Goal: Task Accomplishment & Management: Use online tool/utility

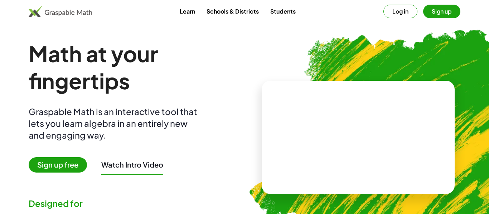
click at [430, 11] on button "Sign up" at bounding box center [441, 12] width 37 height 14
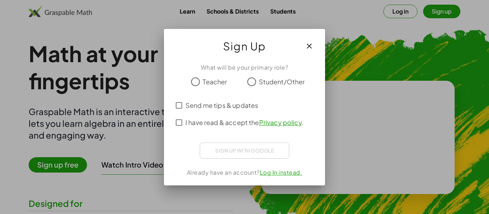
click at [284, 82] on span "Student/Other" at bounding box center [282, 82] width 46 height 10
click at [227, 121] on span "I have read & accept the Privacy policy ." at bounding box center [244, 123] width 118 height 10
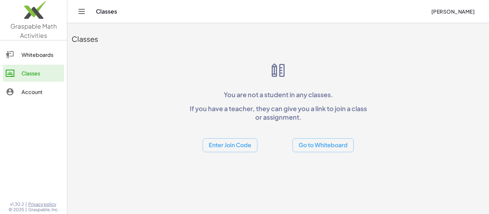
click at [212, 149] on button "Enter Join Code" at bounding box center [230, 146] width 55 height 14
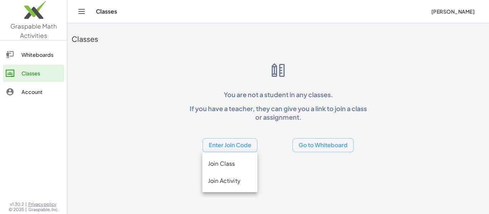
click at [231, 165] on div "Join Class" at bounding box center [230, 164] width 44 height 9
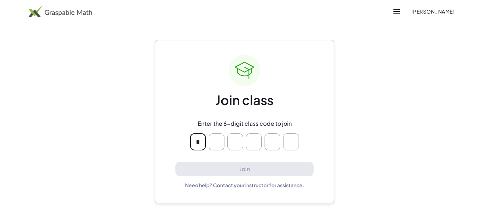
type input "*"
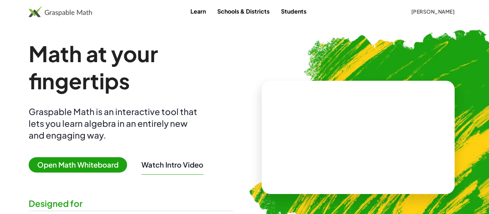
click at [413, 11] on span "[PERSON_NAME]" at bounding box center [433, 11] width 44 height 6
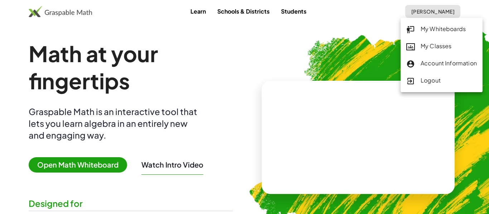
click at [424, 46] on div "My Classes" at bounding box center [441, 46] width 71 height 9
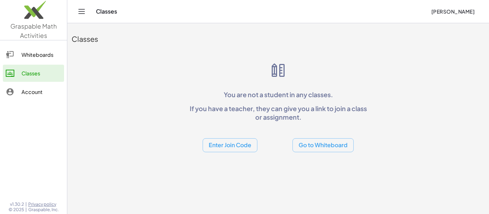
click at [38, 59] on link "Whiteboards" at bounding box center [33, 54] width 61 height 17
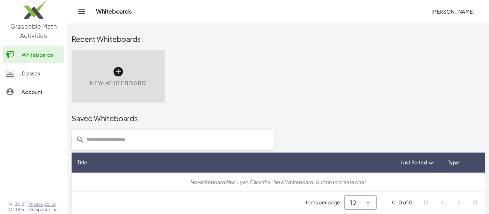
click at [78, 11] on icon "Toggle navigation" at bounding box center [81, 11] width 9 height 9
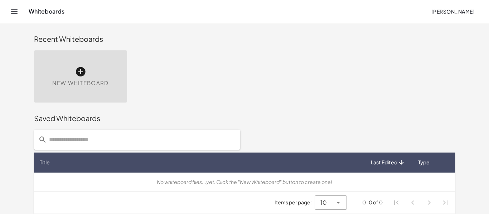
click at [77, 87] on span "New Whiteboard" at bounding box center [80, 83] width 56 height 8
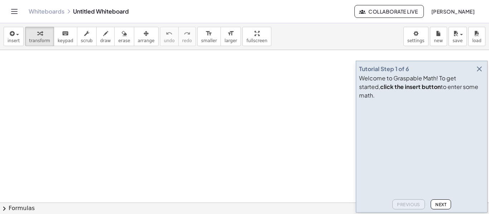
click at [15, 12] on icon "Toggle navigation" at bounding box center [14, 11] width 9 height 9
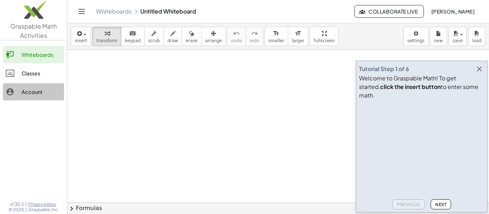
click at [41, 94] on div "Account" at bounding box center [41, 92] width 40 height 9
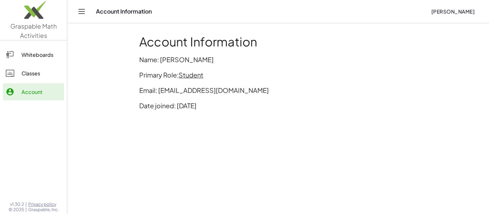
click at [53, 75] on div "Classes" at bounding box center [41, 73] width 40 height 9
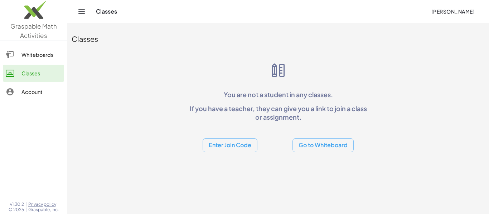
click at [82, 14] on icon "Toggle navigation" at bounding box center [81, 11] width 9 height 9
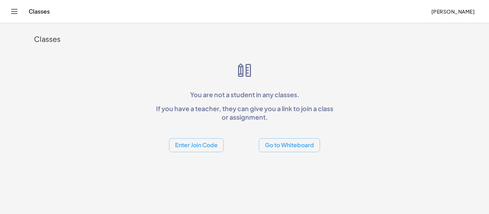
click at [1, 3] on header "Classes [PERSON_NAME]" at bounding box center [244, 11] width 489 height 23
click at [11, 10] on icon "Toggle navigation" at bounding box center [14, 11] width 9 height 9
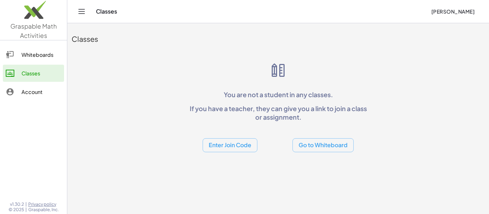
click at [114, 11] on div "Classes" at bounding box center [260, 11] width 329 height 7
click at [448, 10] on span "[PERSON_NAME]" at bounding box center [453, 11] width 44 height 6
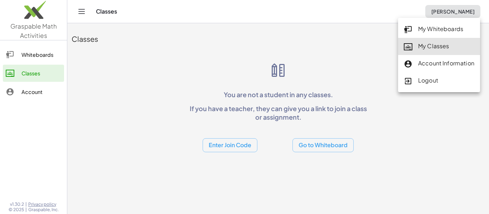
click at [337, 172] on main "Classes You are not a student in any classes. If you have a teacher, they can g…" at bounding box center [278, 107] width 422 height 214
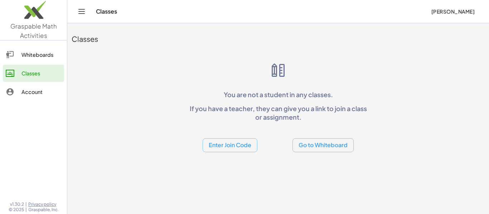
click at [28, 96] on link "Account" at bounding box center [33, 91] width 61 height 17
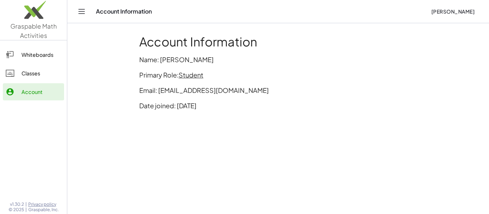
click at [30, 77] on div "Classes" at bounding box center [41, 73] width 40 height 9
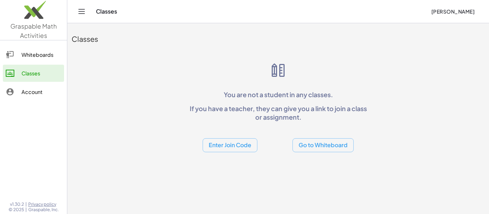
click at [82, 15] on icon "Toggle navigation" at bounding box center [81, 11] width 9 height 9
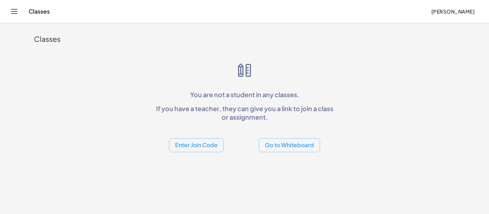
click at [13, 11] on icon "Toggle navigation" at bounding box center [14, 11] width 6 height 4
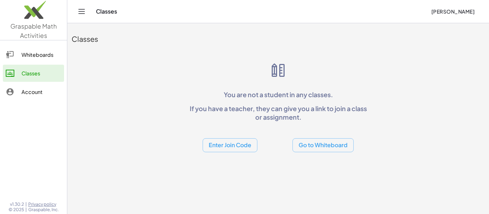
click at [246, 146] on button "Enter Join Code" at bounding box center [230, 146] width 55 height 14
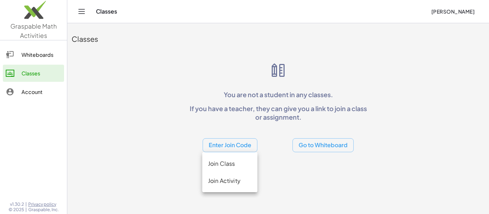
click at [245, 183] on div "Join Activity" at bounding box center [230, 181] width 44 height 9
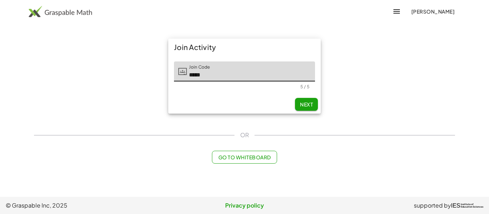
type input "*****"
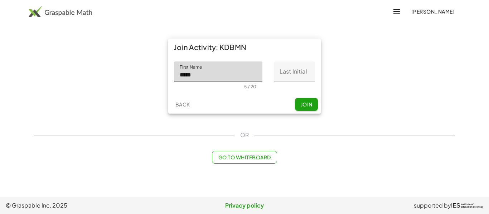
type input "*****"
click at [294, 73] on input "Last Initial" at bounding box center [294, 72] width 41 height 20
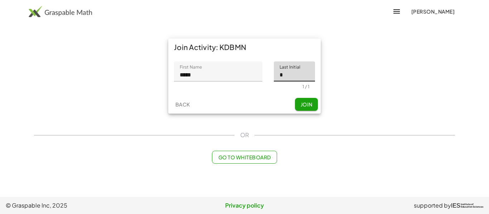
type input "*"
click at [314, 104] on button "Join" at bounding box center [306, 104] width 23 height 13
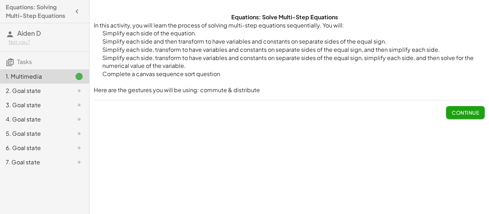
click at [476, 110] on span "Continue" at bounding box center [465, 113] width 27 height 6
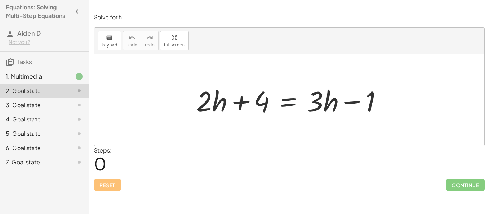
click at [287, 99] on div at bounding box center [292, 100] width 199 height 37
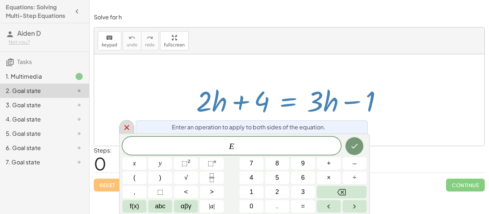
click at [125, 126] on icon at bounding box center [126, 127] width 5 height 5
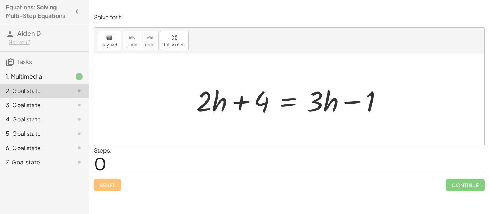
click at [209, 116] on div at bounding box center [292, 100] width 199 height 37
click at [110, 44] on span "keypad" at bounding box center [110, 45] width 16 height 5
click at [108, 45] on span "keypad" at bounding box center [110, 45] width 16 height 5
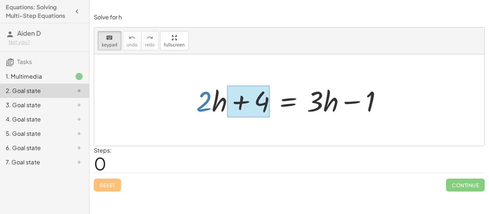
drag, startPoint x: 213, startPoint y: 102, endPoint x: 250, endPoint y: 105, distance: 37.0
click at [250, 105] on div at bounding box center [248, 102] width 43 height 32
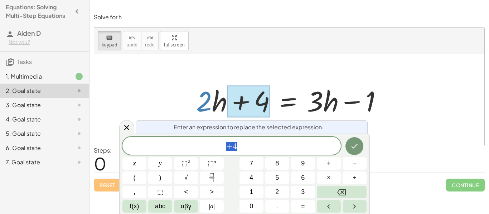
click at [188, 92] on div "+ · 2 · h + 4 = + · 3 · h − 1" at bounding box center [289, 100] width 208 height 40
click at [125, 127] on icon at bounding box center [126, 128] width 9 height 9
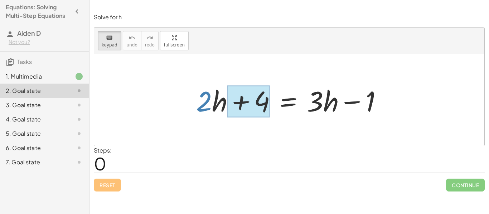
drag, startPoint x: 221, startPoint y: 107, endPoint x: 260, endPoint y: 107, distance: 38.7
click at [260, 107] on div at bounding box center [248, 102] width 43 height 32
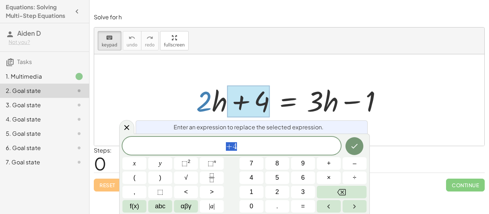
scroll to position [1, 0]
click at [149, 84] on div at bounding box center [289, 100] width 390 height 92
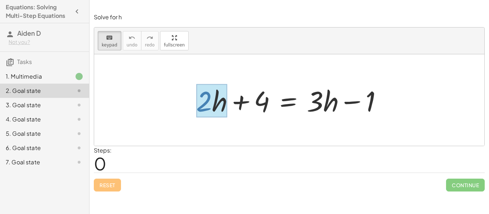
click at [219, 101] on div at bounding box center [211, 100] width 31 height 33
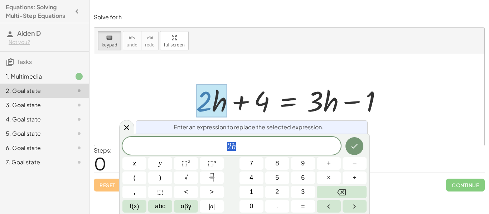
click at [202, 69] on div at bounding box center [289, 100] width 390 height 92
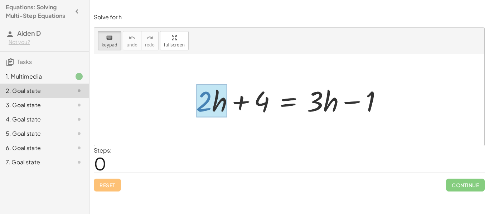
drag, startPoint x: 180, startPoint y: 96, endPoint x: 212, endPoint y: 97, distance: 31.9
click at [212, 97] on div "+ · 2 · h + 4 = + · 3 · h − 1" at bounding box center [289, 100] width 390 height 92
click at [219, 100] on div at bounding box center [211, 100] width 31 height 33
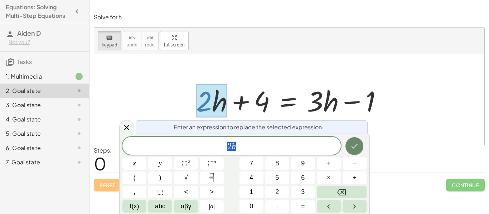
click at [353, 148] on icon "Done" at bounding box center [355, 146] width 6 height 5
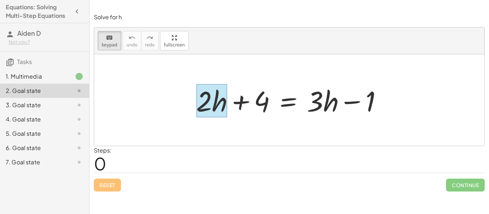
click at [217, 106] on div at bounding box center [211, 100] width 31 height 33
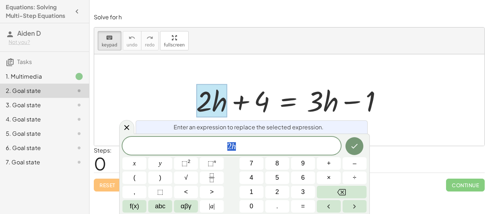
scroll to position [1, 0]
click at [121, 95] on div at bounding box center [289, 100] width 390 height 92
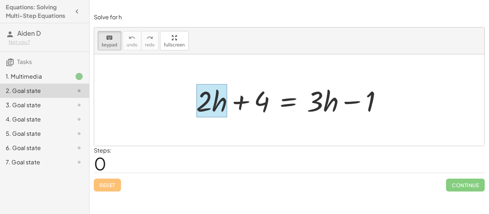
click at [219, 112] on div at bounding box center [211, 100] width 31 height 33
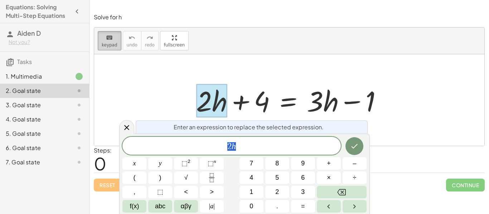
click at [109, 43] on span "keypad" at bounding box center [110, 45] width 16 height 5
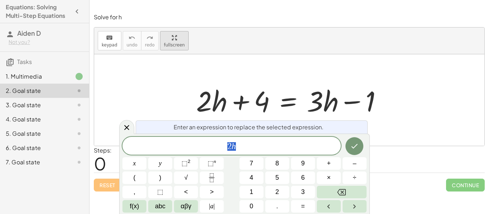
click at [172, 81] on div "keyboard keypad undo undo redo redo fullscreen + · 2 · h + 4 = + · 3 · h − 1 ×" at bounding box center [289, 87] width 390 height 119
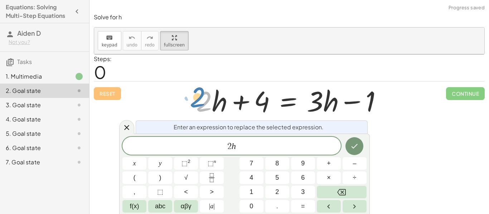
drag, startPoint x: 198, startPoint y: 101, endPoint x: 192, endPoint y: 97, distance: 7.7
click at [192, 97] on div "· 2 + · 2 · h + 4 = + · 3 · h − 1" at bounding box center [289, 100] width 208 height 40
drag, startPoint x: 183, startPoint y: 86, endPoint x: 183, endPoint y: 91, distance: 5.0
click at [183, 91] on div "Reset Continue" at bounding box center [289, 90] width 391 height 19
click at [356, 146] on icon "Done" at bounding box center [355, 146] width 6 height 5
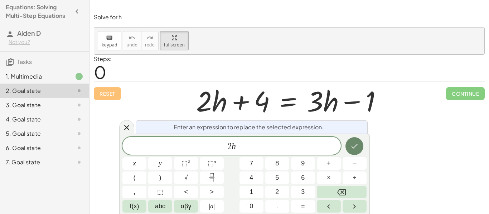
scroll to position [0, 0]
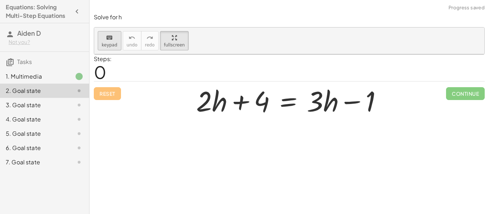
click at [115, 45] on span "keypad" at bounding box center [110, 45] width 16 height 5
click at [219, 106] on div at bounding box center [211, 100] width 31 height 33
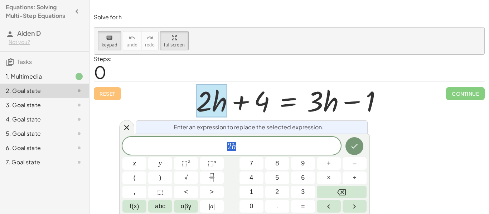
scroll to position [1, 0]
click at [115, 43] on span "keypad" at bounding box center [110, 45] width 16 height 5
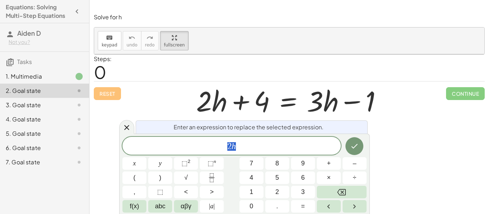
click at [214, 98] on div at bounding box center [292, 100] width 199 height 37
drag, startPoint x: 207, startPoint y: 100, endPoint x: 202, endPoint y: 101, distance: 5.3
click at [202, 101] on div at bounding box center [292, 100] width 199 height 37
click at [206, 102] on div at bounding box center [292, 100] width 199 height 37
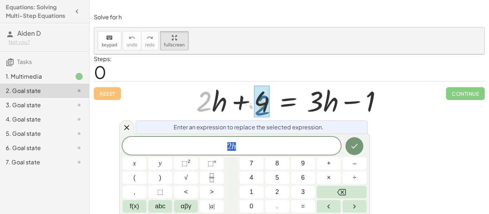
drag, startPoint x: 206, startPoint y: 103, endPoint x: 270, endPoint y: 105, distance: 64.1
click at [270, 105] on div at bounding box center [292, 100] width 199 height 37
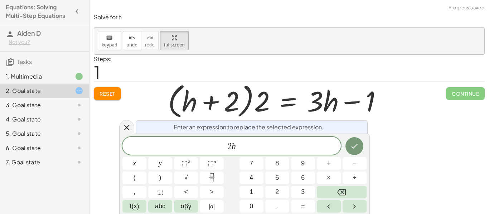
drag, startPoint x: 188, startPoint y: 107, endPoint x: 189, endPoint y: 102, distance: 5.1
click at [189, 102] on div "+ · 2 · h + 4 = + · 3 · h − 1 + · 2 · h + · 2 · 2 = + · 3 · h − 1 + · 2 h + = +…" at bounding box center [289, 100] width 208 height 40
drag, startPoint x: 189, startPoint y: 102, endPoint x: 166, endPoint y: 104, distance: 23.3
click at [166, 104] on div "+ · 2 · h + 4 = + · 3 · h − 1 + · 2 · h + · 2 · 2 = + · 3 · h − 1 + · 2 h + = +…" at bounding box center [289, 88] width 390 height 68
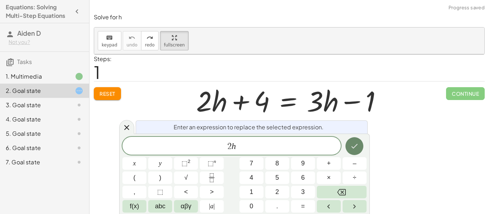
click at [359, 149] on button "Done" at bounding box center [355, 146] width 18 height 18
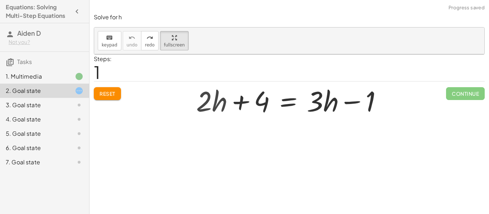
scroll to position [0, 0]
click at [191, 98] on div "+ 4 = + · 3 · h − 1 + · 2 · h + · 2 · h + 4 = + · 3 · h − 1" at bounding box center [289, 100] width 208 height 40
drag, startPoint x: 190, startPoint y: 98, endPoint x: 199, endPoint y: 100, distance: 8.5
click at [199, 100] on div "+ 4 = + · 3 · h − 1 + · 2 · h + · 2 · h + 4 = + · 3 · h − 1" at bounding box center [289, 100] width 208 height 40
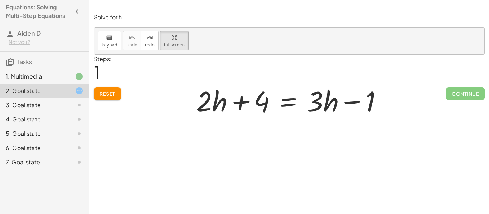
drag, startPoint x: 199, startPoint y: 100, endPoint x: 218, endPoint y: 106, distance: 19.9
click at [218, 106] on div "+ 4 = + · 3 · h − 1 + · 2 · h + · 2 · h + 4 = + · 3 · h − 1" at bounding box center [289, 100] width 208 height 40
drag, startPoint x: 208, startPoint y: 101, endPoint x: 241, endPoint y: 105, distance: 33.5
click at [241, 105] on div "+ 4 = + · 3 · h − 1 + · 2 · h + · 2 · h + 4 = + · 3 · h − 1" at bounding box center [289, 100] width 208 height 40
click at [102, 39] on div "keyboard" at bounding box center [110, 37] width 16 height 9
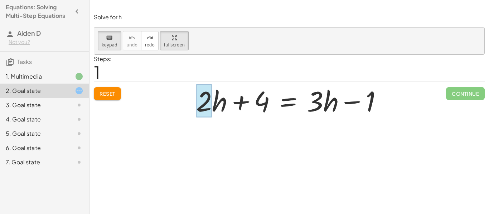
click at [204, 98] on div at bounding box center [204, 100] width 16 height 33
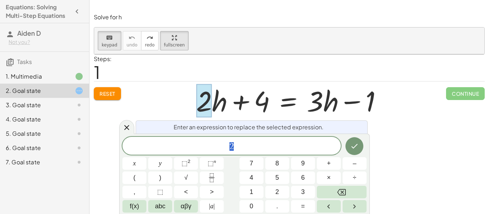
scroll to position [1, 0]
click at [129, 129] on icon at bounding box center [126, 128] width 9 height 9
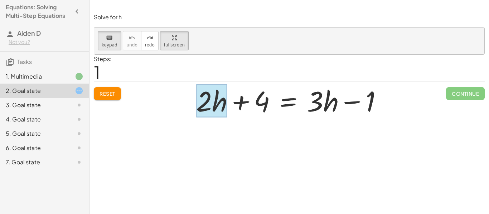
click at [218, 99] on div at bounding box center [211, 100] width 31 height 33
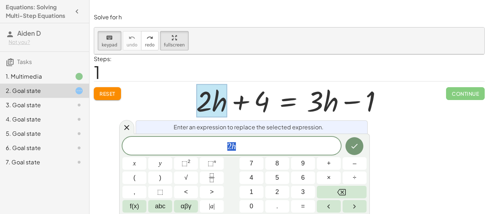
scroll to position [2, 0]
click at [175, 93] on div at bounding box center [289, 88] width 390 height 68
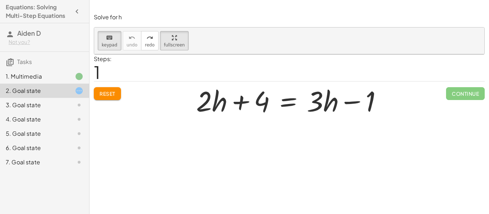
click at [117, 90] on div at bounding box center [289, 88] width 390 height 68
click at [116, 92] on div at bounding box center [289, 88] width 390 height 68
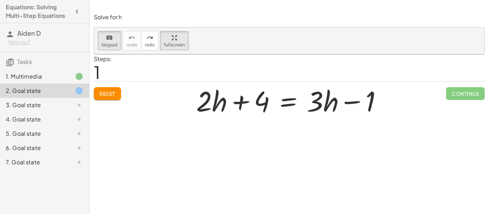
click at [116, 92] on div at bounding box center [289, 88] width 390 height 68
click at [223, 107] on div at bounding box center [211, 100] width 31 height 33
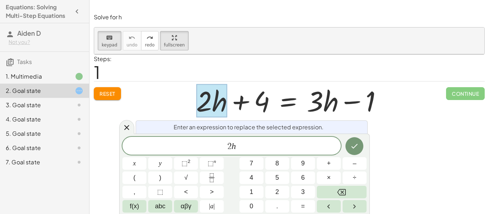
click at [223, 107] on div at bounding box center [211, 100] width 31 height 33
click at [358, 147] on icon "Done" at bounding box center [354, 146] width 9 height 9
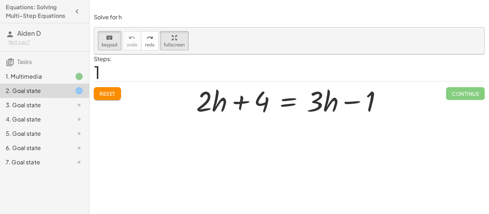
scroll to position [0, 0]
click at [271, 157] on div "Equations: Solve Multi-Step Equations In this activity, you will learn the proc…" at bounding box center [290, 107] width 400 height 214
click at [103, 47] on span "keypad" at bounding box center [110, 45] width 16 height 5
click at [217, 108] on div at bounding box center [303, 100] width 177 height 37
click at [471, 93] on div at bounding box center [289, 88] width 390 height 68
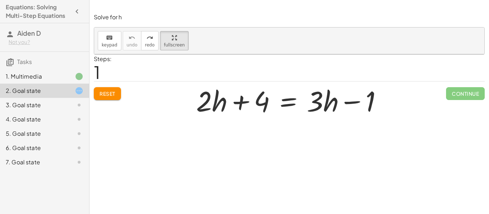
click at [471, 93] on div at bounding box center [289, 88] width 390 height 68
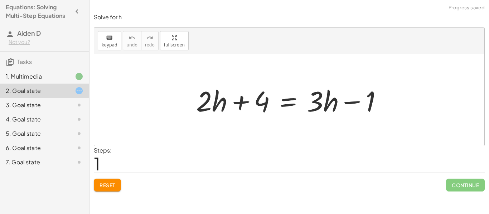
click at [102, 179] on button "Reset" at bounding box center [107, 185] width 27 height 13
click at [107, 39] on icon "keyboard" at bounding box center [109, 38] width 7 height 9
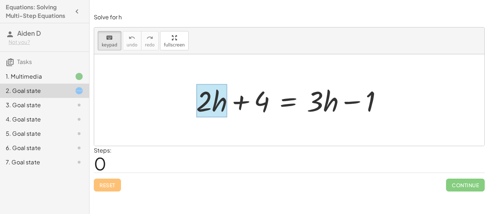
click at [215, 108] on div at bounding box center [211, 100] width 31 height 33
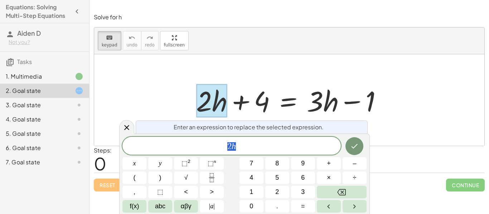
scroll to position [1, 0]
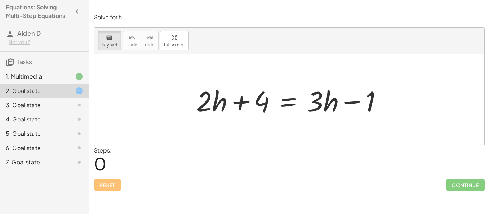
click at [207, 101] on div at bounding box center [292, 100] width 199 height 37
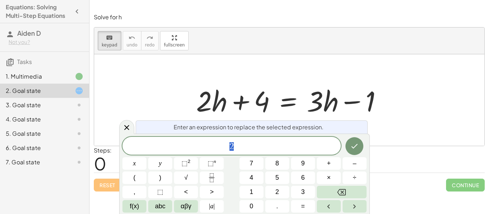
scroll to position [1, 0]
click at [181, 98] on div at bounding box center [289, 100] width 390 height 92
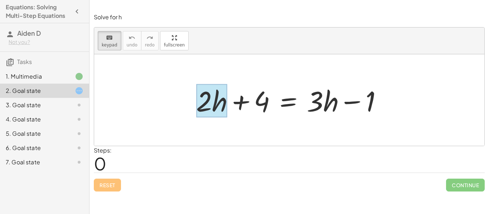
click at [217, 110] on div at bounding box center [211, 100] width 31 height 33
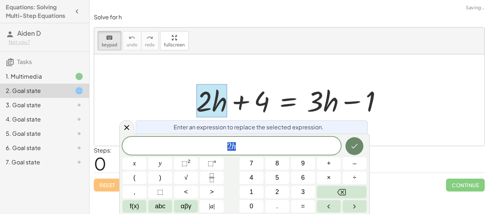
click at [352, 152] on button "Done" at bounding box center [355, 146] width 18 height 18
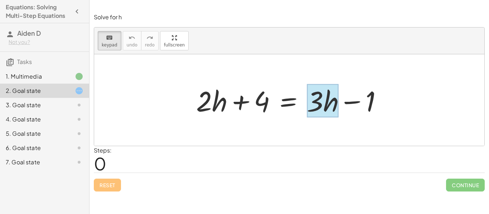
click at [324, 108] on div at bounding box center [323, 100] width 32 height 33
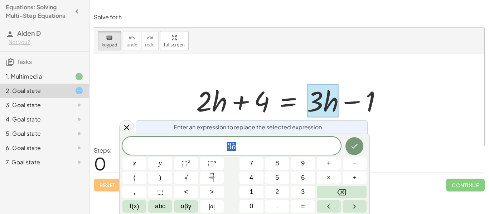
click at [170, 106] on div at bounding box center [289, 100] width 390 height 92
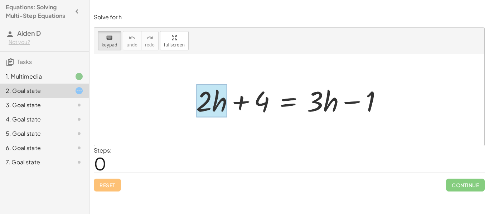
drag, startPoint x: 183, startPoint y: 100, endPoint x: 216, endPoint y: 103, distance: 33.5
click at [216, 103] on div "+ · 2 · h + 4 = + · 3 · h − 1" at bounding box center [289, 100] width 390 height 92
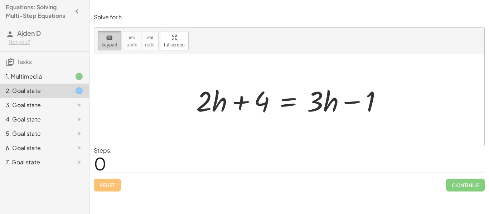
click at [112, 41] on div "keyboard" at bounding box center [110, 37] width 16 height 9
drag, startPoint x: 194, startPoint y: 105, endPoint x: 208, endPoint y: 107, distance: 14.8
click at [208, 107] on div at bounding box center [292, 100] width 199 height 37
click at [202, 104] on div at bounding box center [292, 100] width 199 height 37
click at [204, 107] on div at bounding box center [292, 100] width 199 height 37
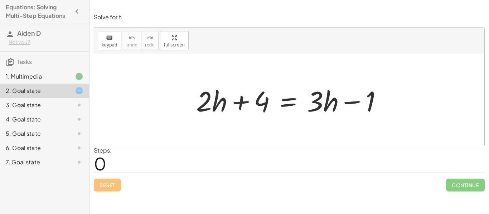
click at [201, 106] on div at bounding box center [292, 100] width 199 height 37
click at [201, 108] on div at bounding box center [292, 100] width 199 height 37
click at [203, 109] on div at bounding box center [292, 100] width 199 height 37
click at [195, 106] on div at bounding box center [292, 100] width 199 height 37
drag, startPoint x: 188, startPoint y: 106, endPoint x: 225, endPoint y: 101, distance: 37.7
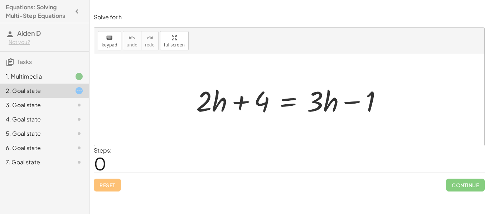
click at [225, 101] on div "+ · 2 · h + 4 = + · 3 · h − 1" at bounding box center [289, 100] width 208 height 40
click at [226, 104] on div at bounding box center [292, 100] width 199 height 37
click at [206, 106] on div at bounding box center [292, 100] width 199 height 37
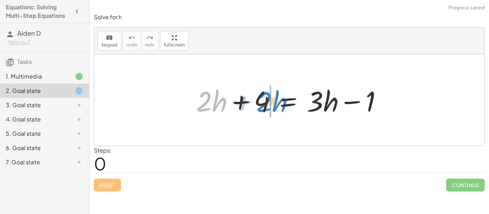
drag, startPoint x: 217, startPoint y: 104, endPoint x: 278, endPoint y: 104, distance: 60.9
click at [278, 104] on div at bounding box center [292, 100] width 199 height 37
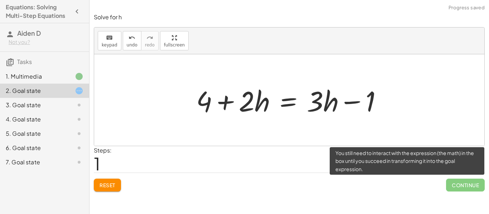
click at [463, 192] on span "Continue" at bounding box center [465, 185] width 39 height 13
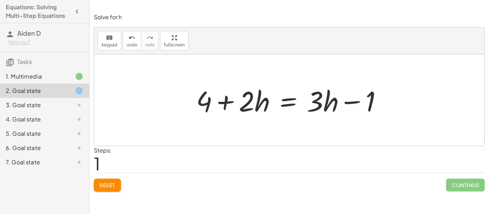
click at [201, 102] on div at bounding box center [292, 100] width 199 height 37
click at [226, 105] on div at bounding box center [292, 100] width 199 height 37
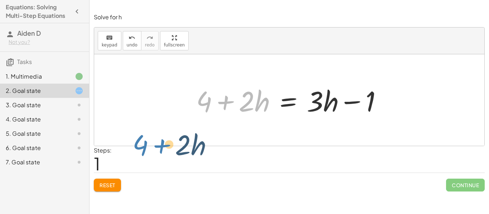
drag, startPoint x: 202, startPoint y: 103, endPoint x: 150, endPoint y: 172, distance: 85.9
click at [0, 0] on div "Solve for h keyboard keypad undo undo redo redo fullscreen + · 2 · h + 4 = + · …" at bounding box center [0, 0] width 0 height 0
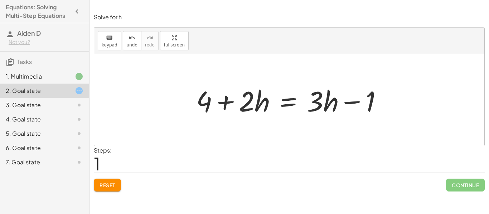
click at [110, 183] on span "Reset" at bounding box center [108, 185] width 16 height 6
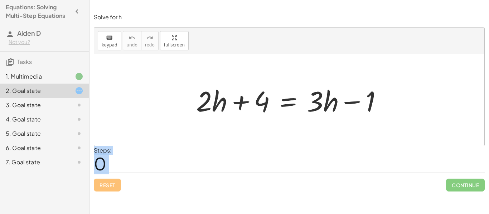
drag, startPoint x: 188, startPoint y: 81, endPoint x: 203, endPoint y: 91, distance: 17.6
click at [203, 91] on div "+ · 2 · h + 4 = + · 3 · h − 1" at bounding box center [289, 100] width 208 height 40
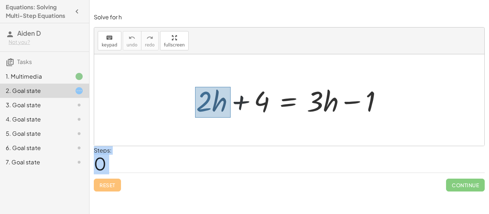
drag, startPoint x: 195, startPoint y: 87, endPoint x: 231, endPoint y: 118, distance: 47.2
click at [231, 118] on div at bounding box center [292, 100] width 199 height 37
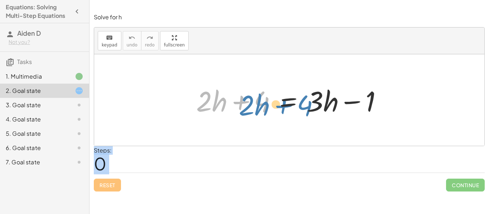
drag, startPoint x: 218, startPoint y: 102, endPoint x: 261, endPoint y: 104, distance: 42.3
click at [261, 104] on div at bounding box center [292, 100] width 199 height 37
